Goal: Task Accomplishment & Management: Complete application form

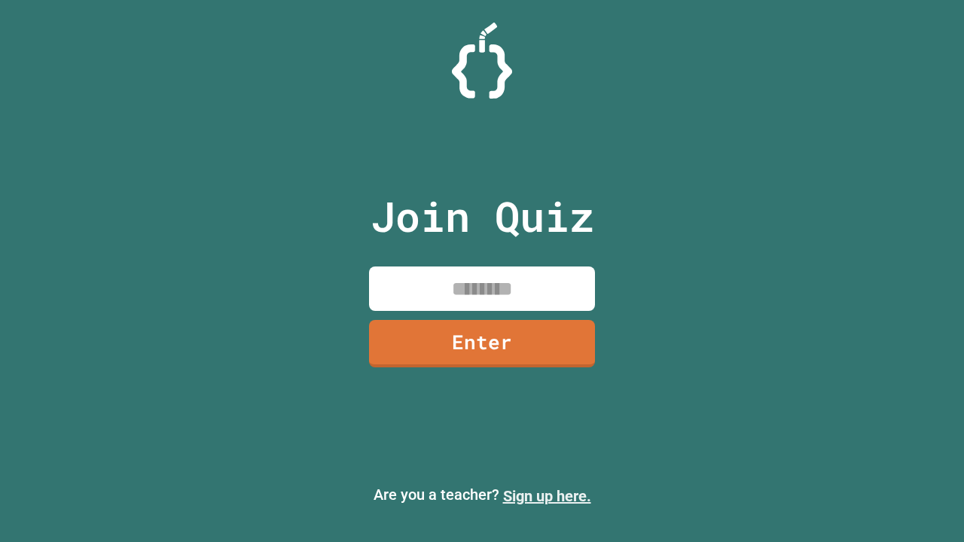
click at [547, 496] on link "Sign up here." at bounding box center [547, 496] width 88 height 18
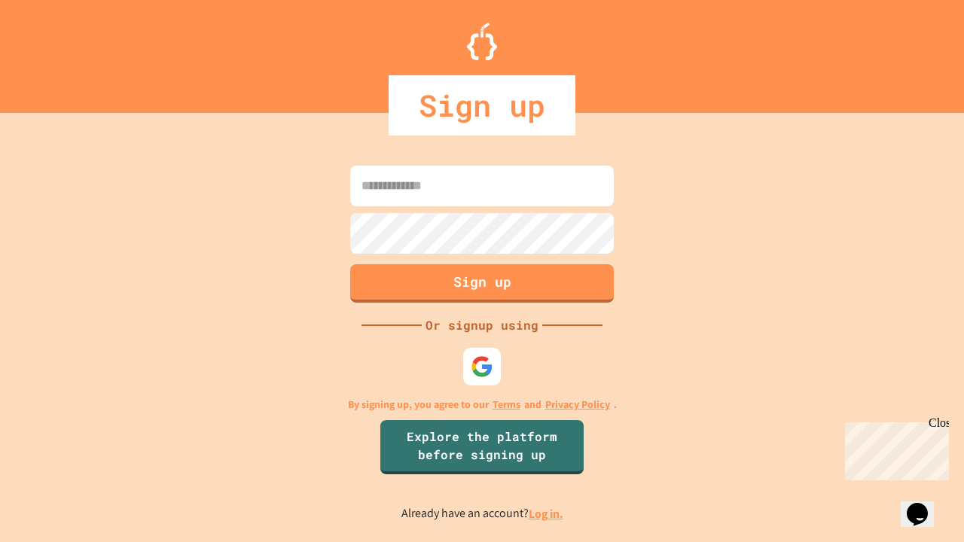
click at [547, 513] on link "Log in." at bounding box center [545, 514] width 35 height 16
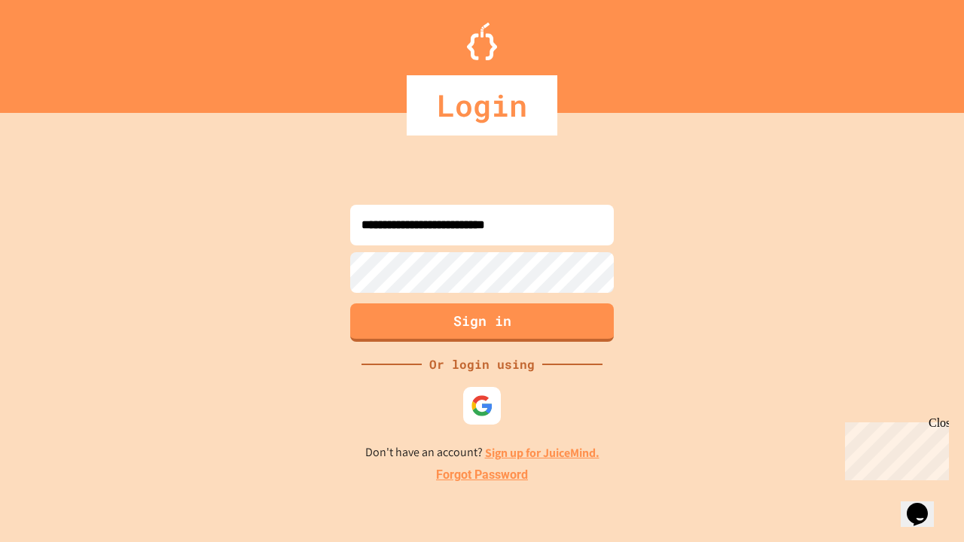
type input "**********"
